Goal: Transaction & Acquisition: Purchase product/service

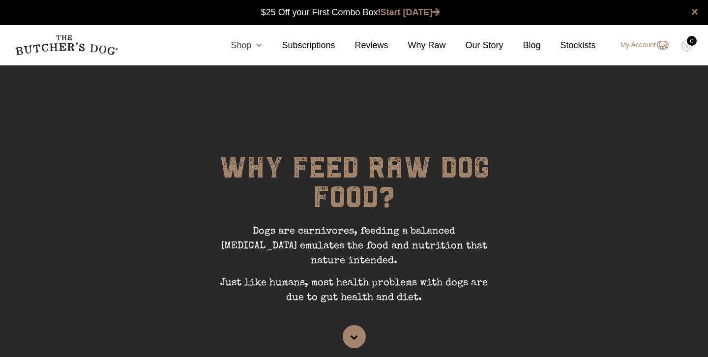
click at [256, 48] on icon at bounding box center [256, 45] width 11 height 9
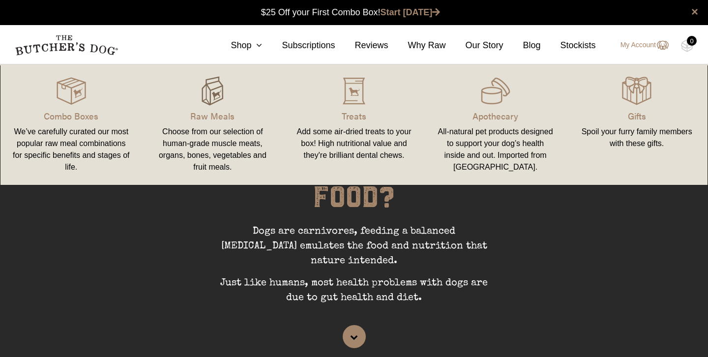
click at [216, 96] on img at bounding box center [213, 91] width 30 height 30
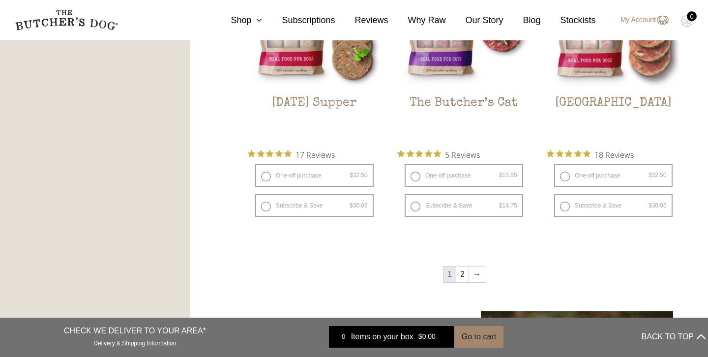
scroll to position [1286, 0]
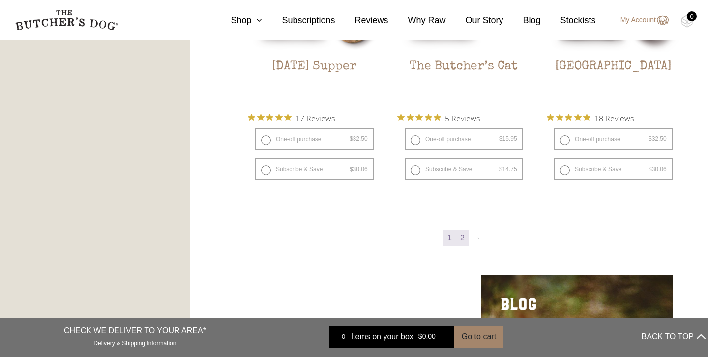
click at [464, 241] on link "2" at bounding box center [462, 238] width 12 height 16
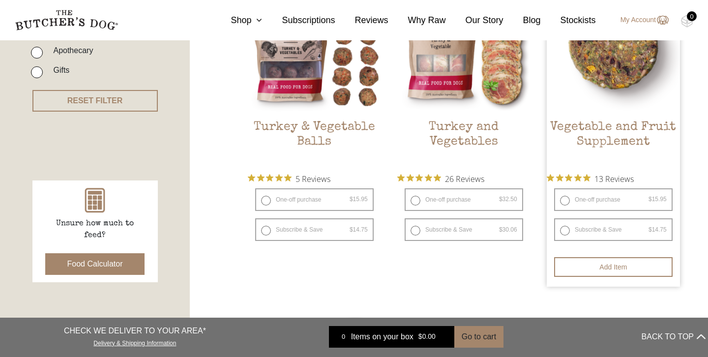
scroll to position [321, 0]
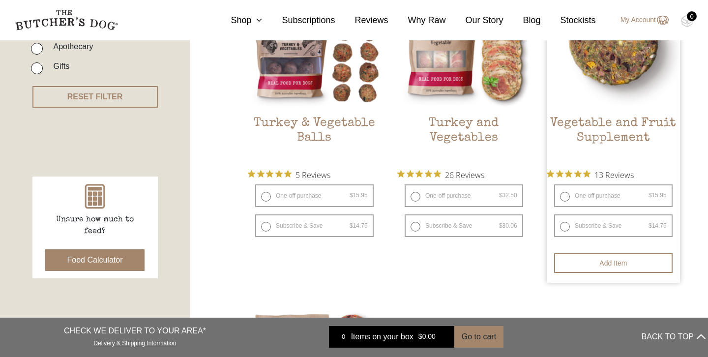
click at [565, 198] on label "One-off purchase $ 15.95 — or subscribe and save 7.5%" at bounding box center [613, 195] width 119 height 23
radio input "true"
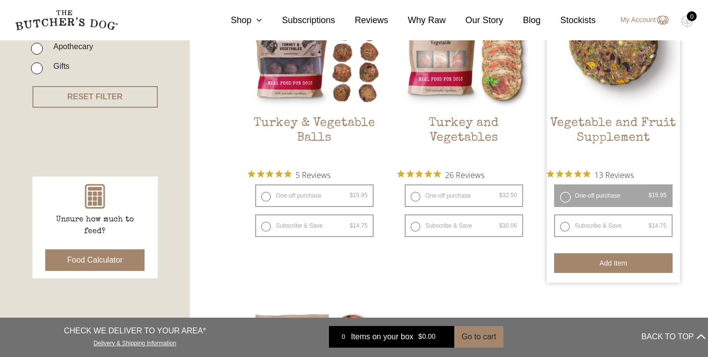
click at [581, 261] on button "Add item" at bounding box center [613, 263] width 119 height 20
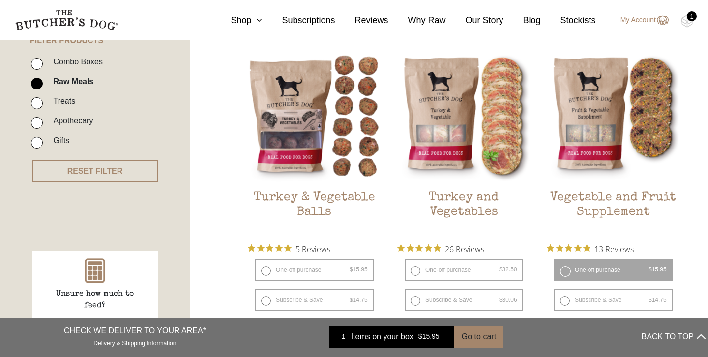
scroll to position [0, 0]
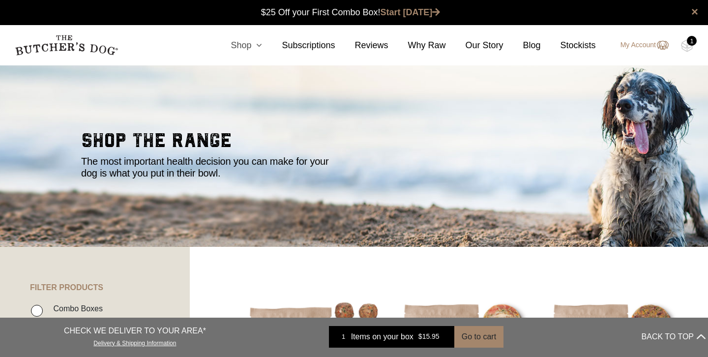
click at [244, 48] on link "Shop" at bounding box center [236, 45] width 51 height 13
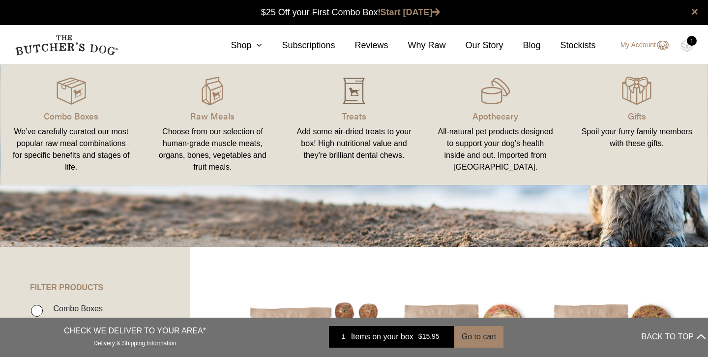
click at [357, 103] on img at bounding box center [354, 91] width 30 height 30
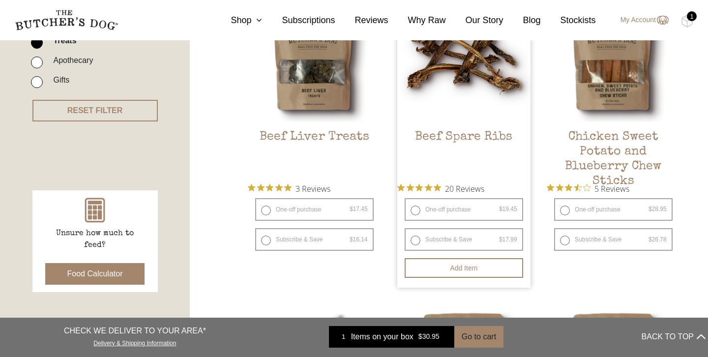
scroll to position [312, 0]
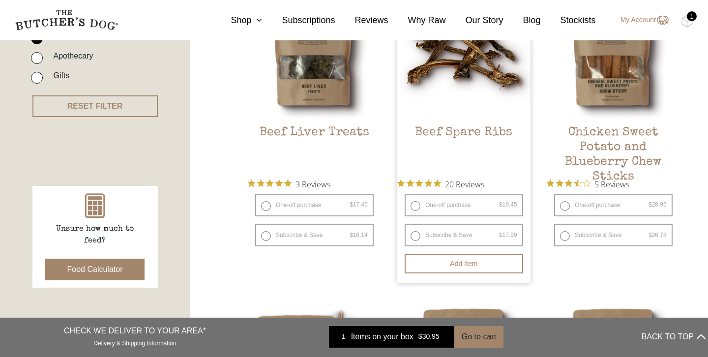
click at [414, 204] on label "One-off purchase $ 19.45 — or subscribe and save 7.5%" at bounding box center [464, 205] width 119 height 23
radio input "true"
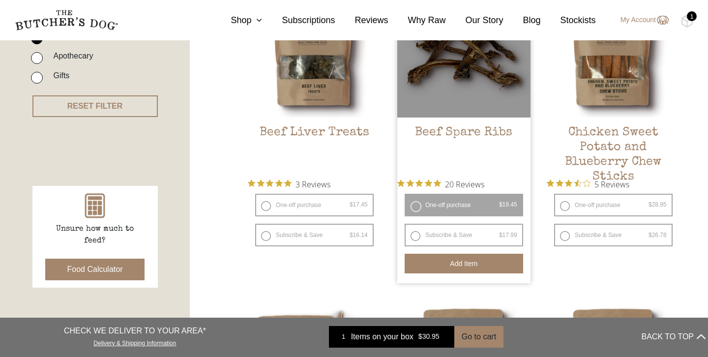
click at [459, 270] on button "Add item" at bounding box center [464, 264] width 119 height 20
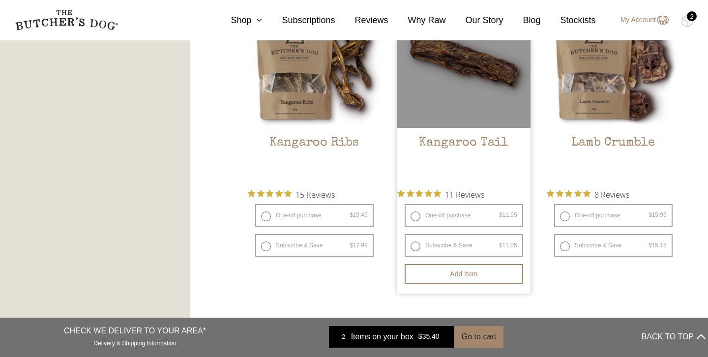
scroll to position [927, 0]
click at [416, 217] on label "One-off purchase $ 11.95 — or subscribe and save 7.5%" at bounding box center [464, 215] width 119 height 23
radio input "true"
radio input "false"
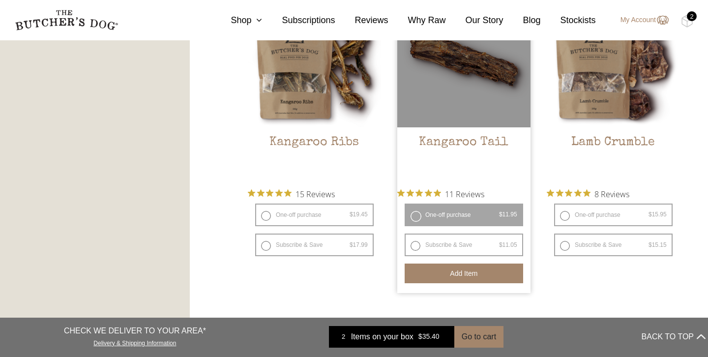
click at [456, 278] on button "Add item" at bounding box center [464, 274] width 119 height 20
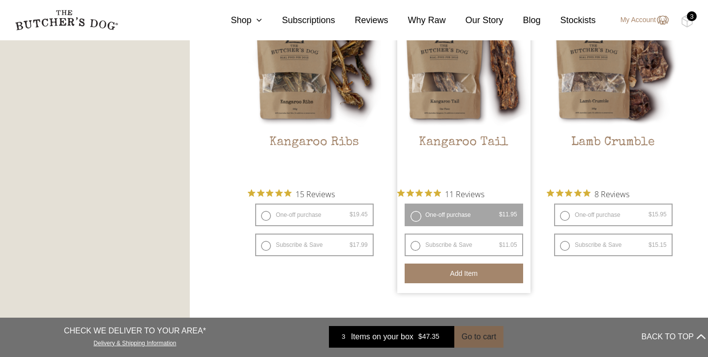
click at [491, 333] on button "Go to cart" at bounding box center [478, 337] width 49 height 22
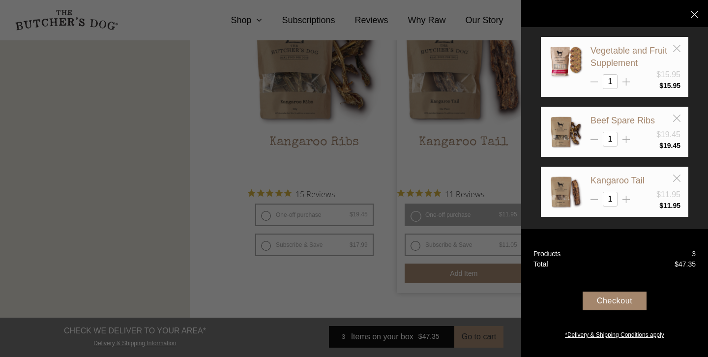
click at [624, 303] on div "Checkout" at bounding box center [615, 301] width 64 height 19
